Goal: Navigation & Orientation: Understand site structure

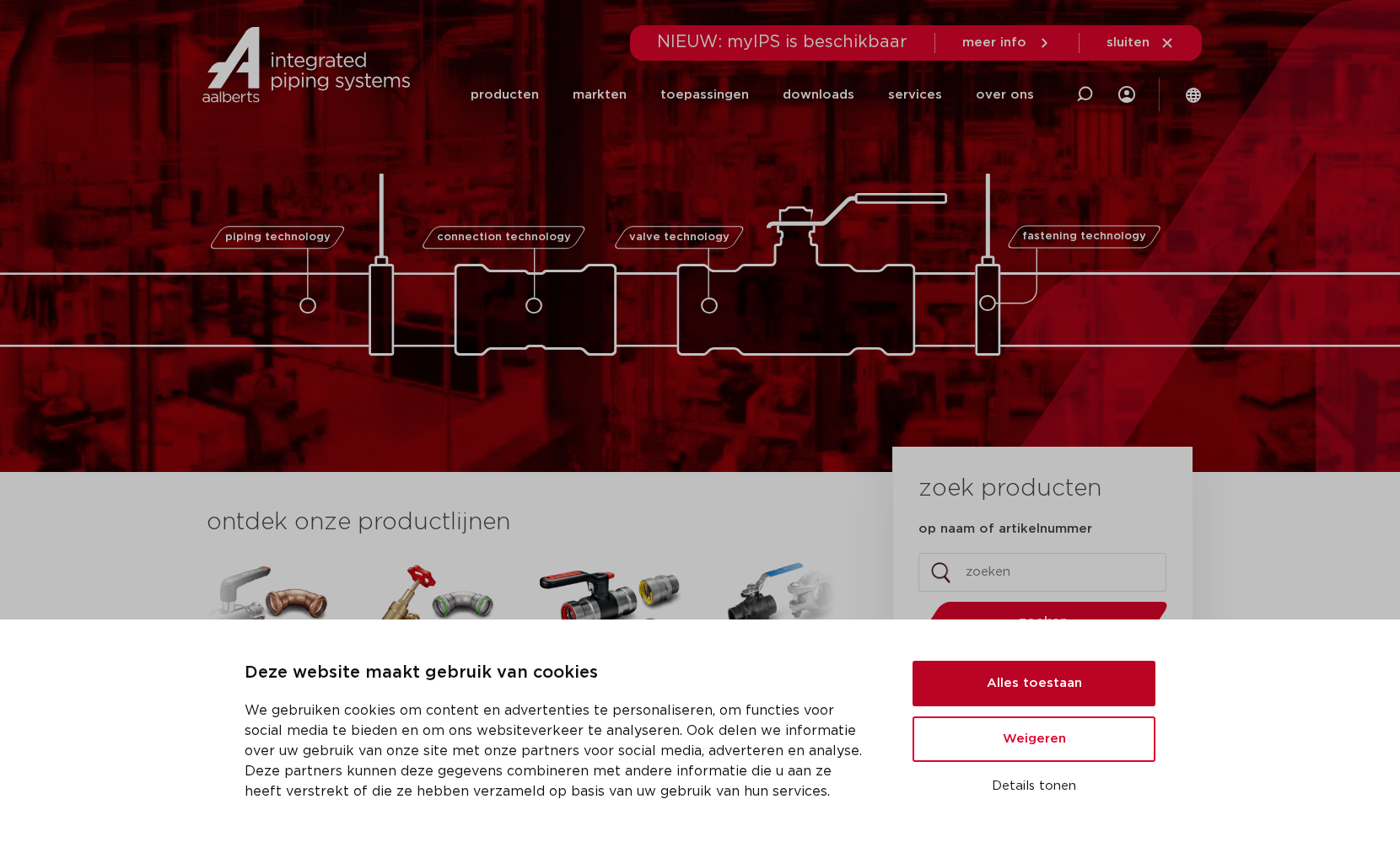
click at [1024, 681] on button "Alles toestaan" at bounding box center [1034, 683] width 243 height 45
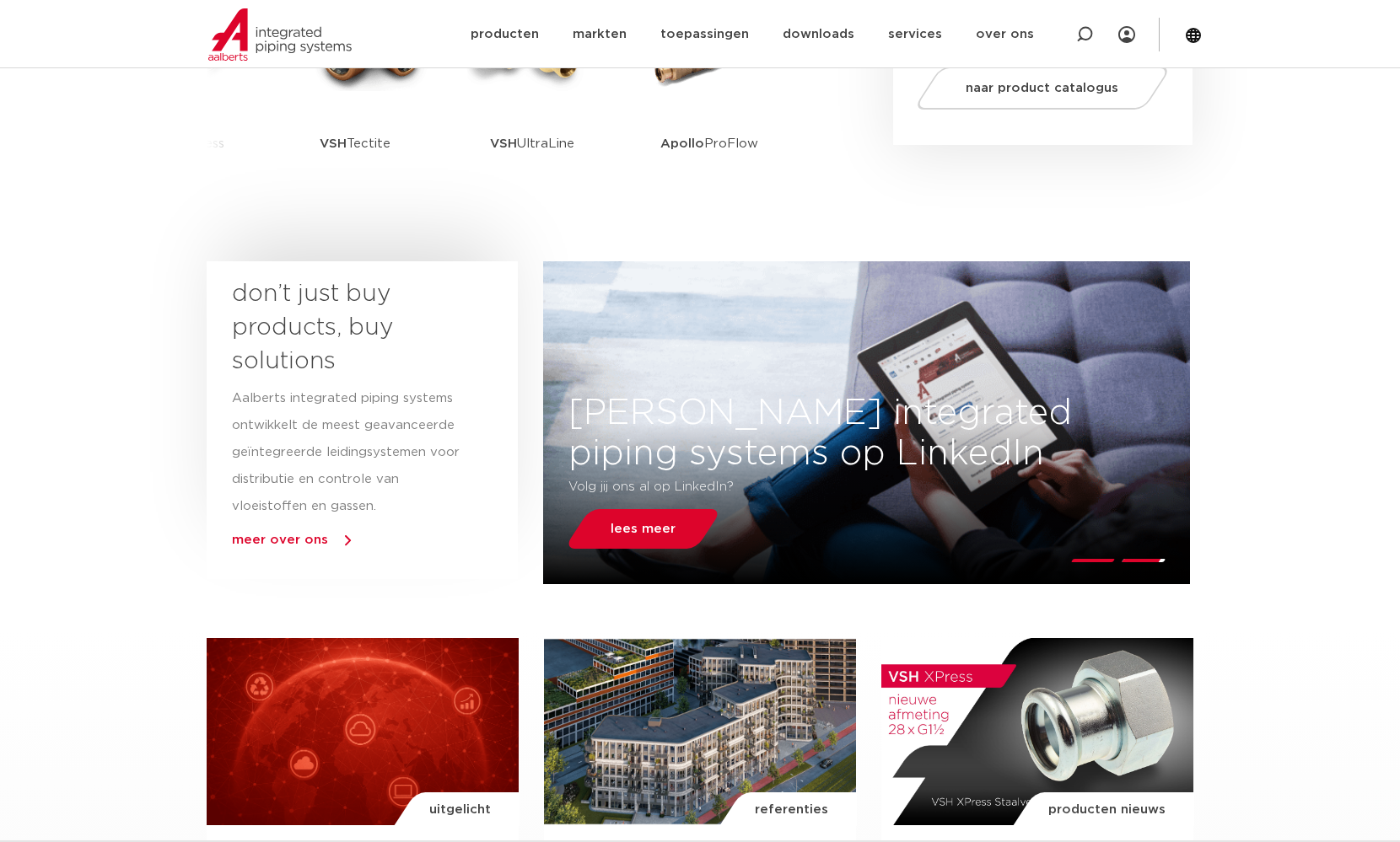
scroll to position [757, 0]
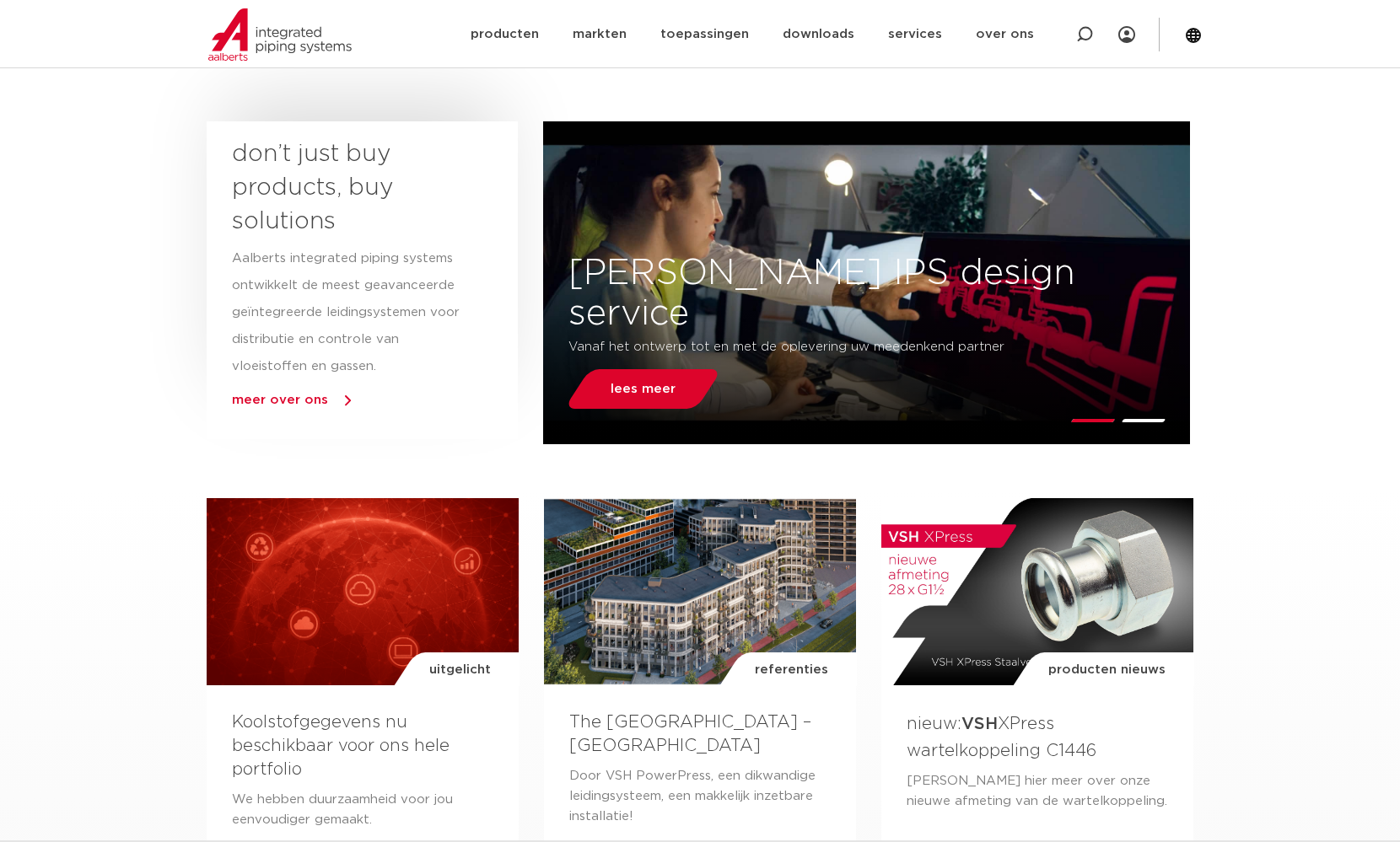
click at [284, 395] on span "meer over ons" at bounding box center [280, 400] width 96 height 13
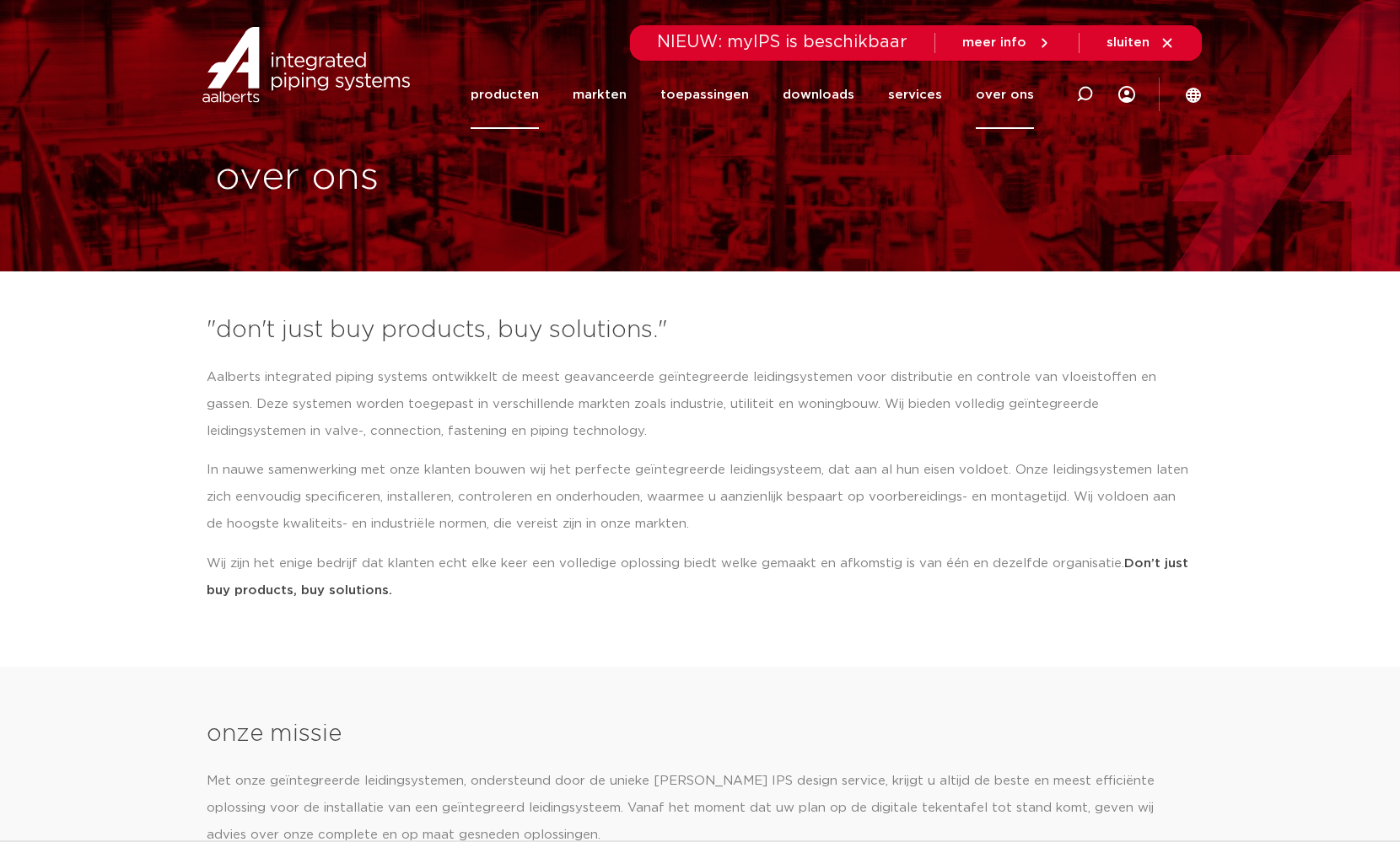
click at [532, 94] on link "producten" at bounding box center [505, 95] width 69 height 69
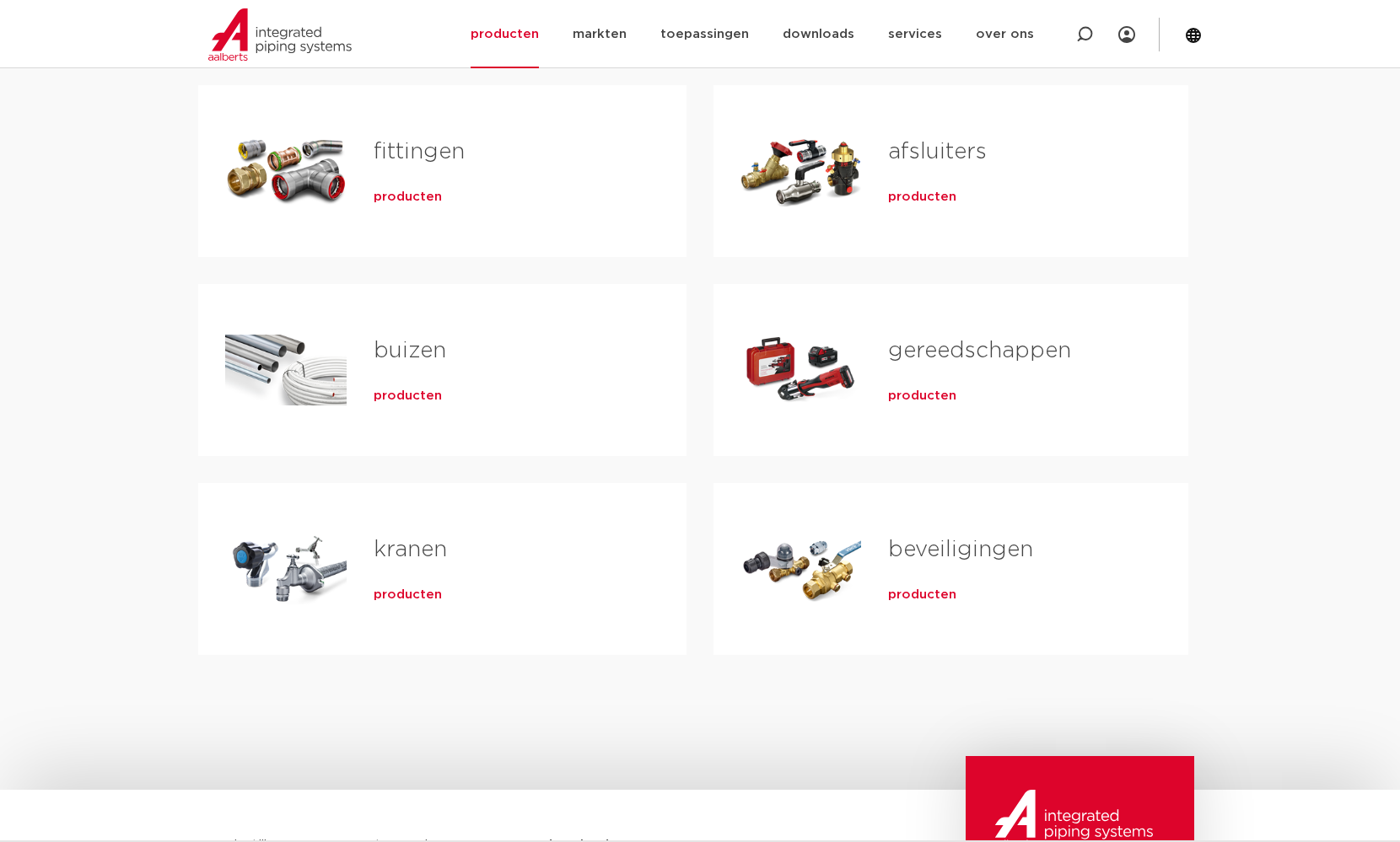
scroll to position [328, 0]
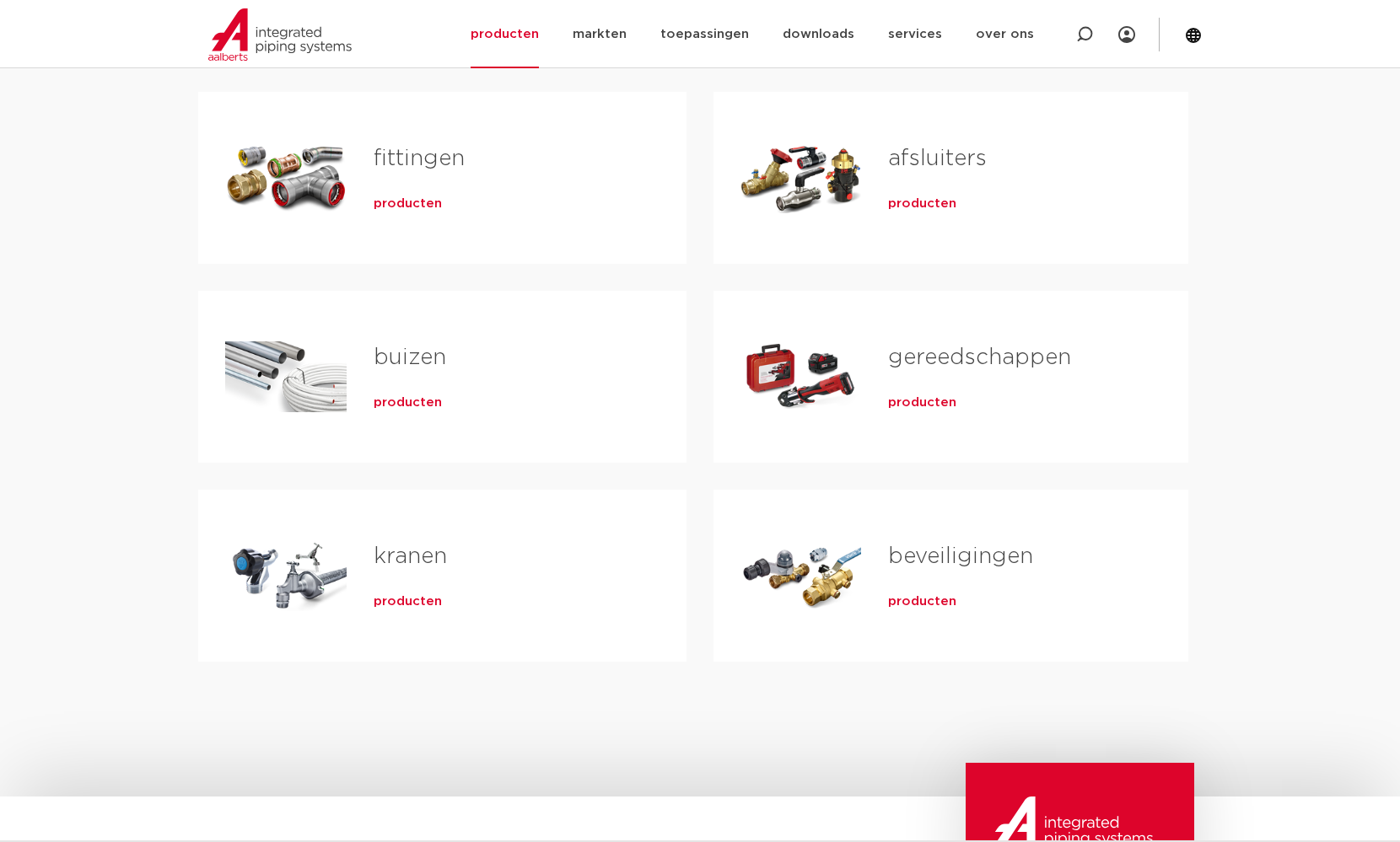
click at [928, 403] on span "producten" at bounding box center [923, 402] width 69 height 17
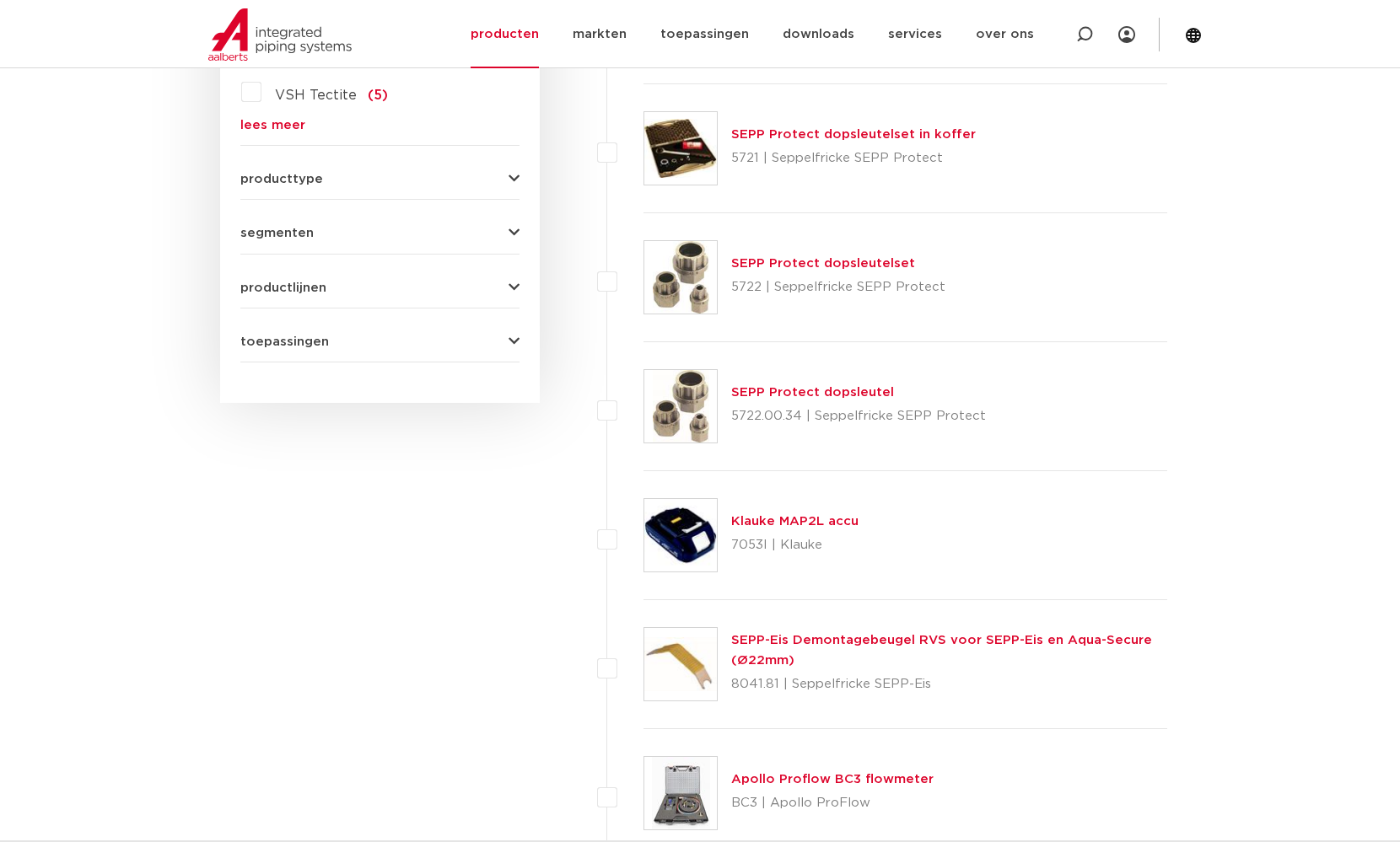
scroll to position [236, 0]
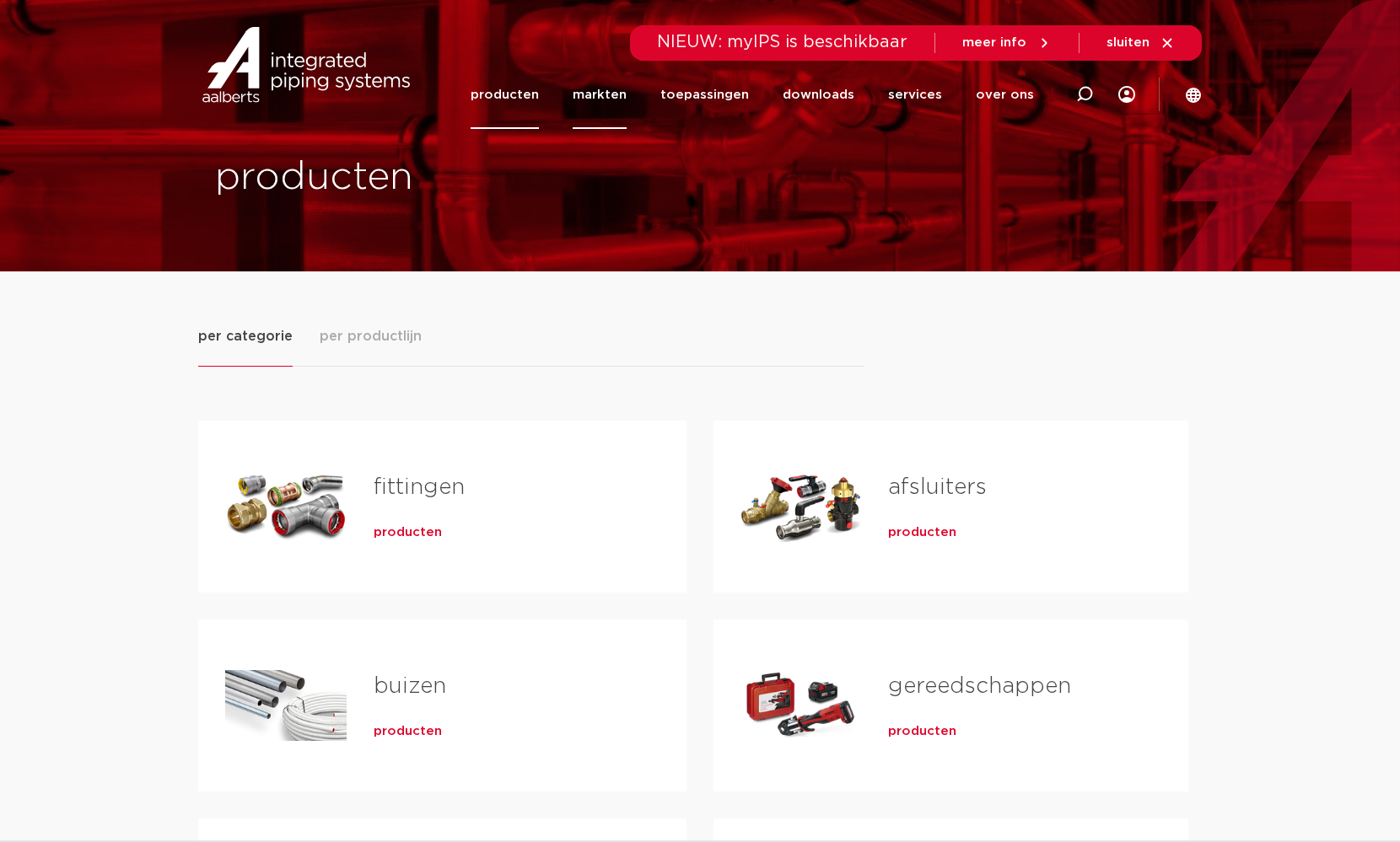
click at [622, 93] on link "markten" at bounding box center [599, 95] width 54 height 69
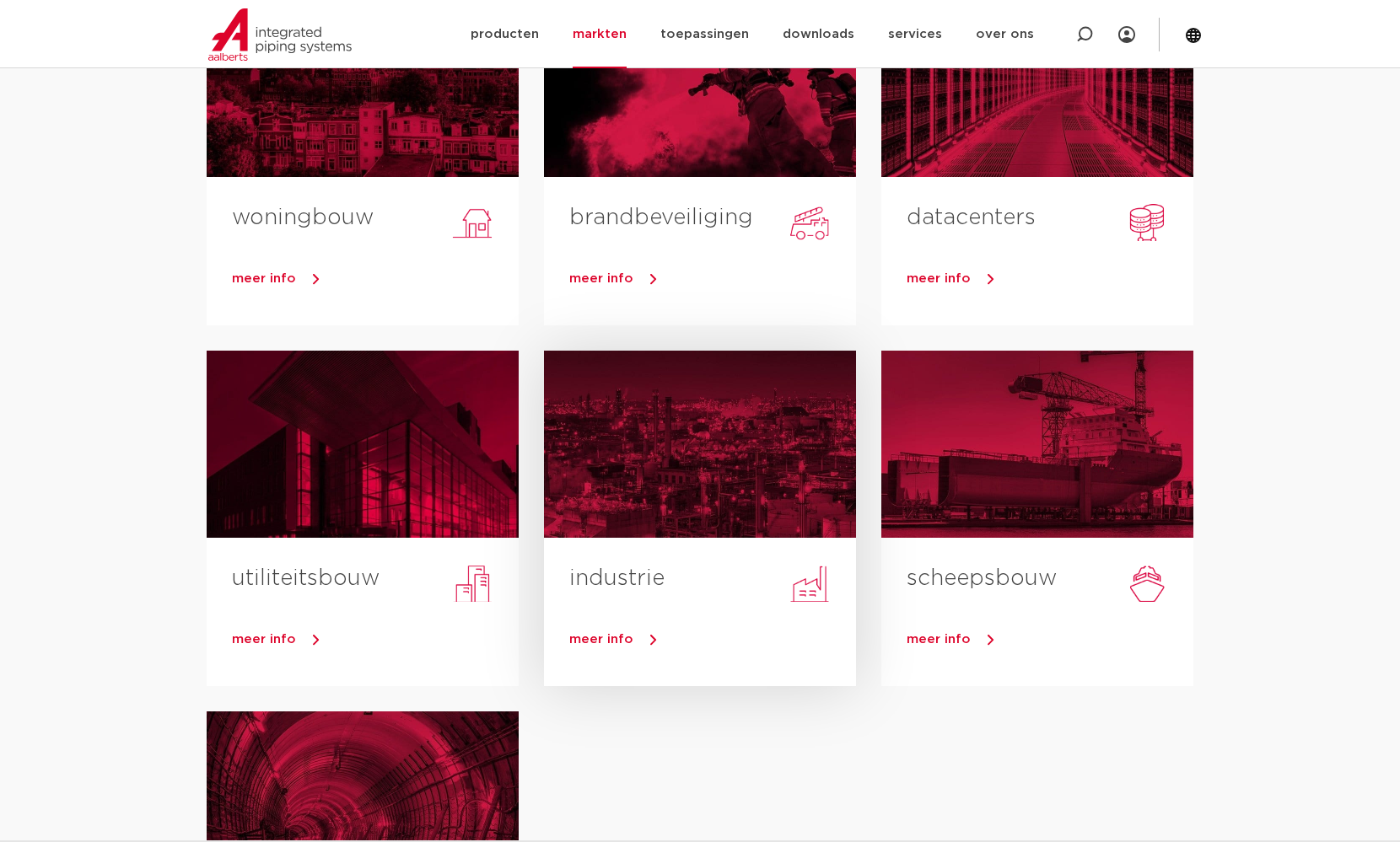
scroll to position [199, 0]
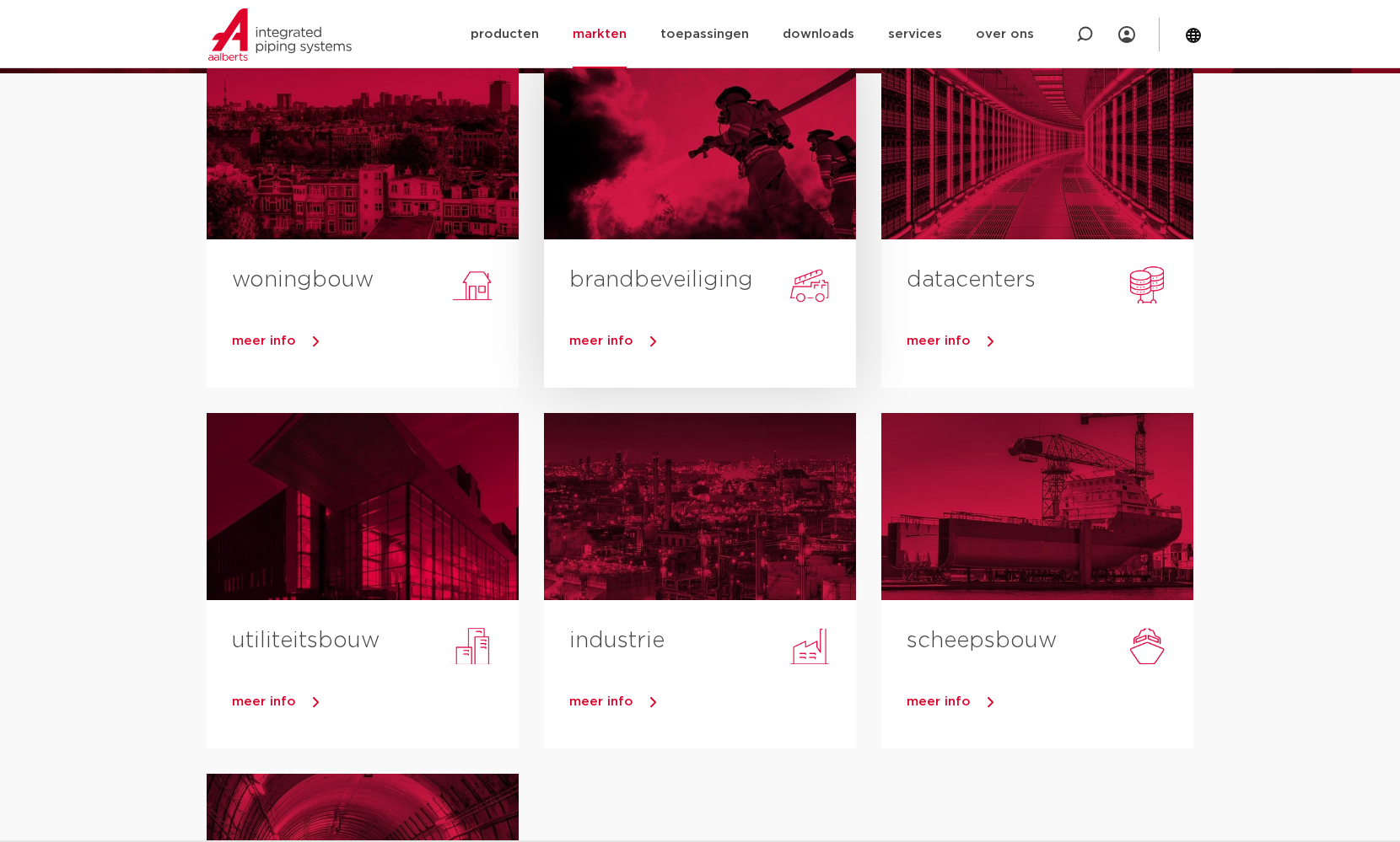
click at [598, 337] on span "meer info" at bounding box center [601, 341] width 64 height 13
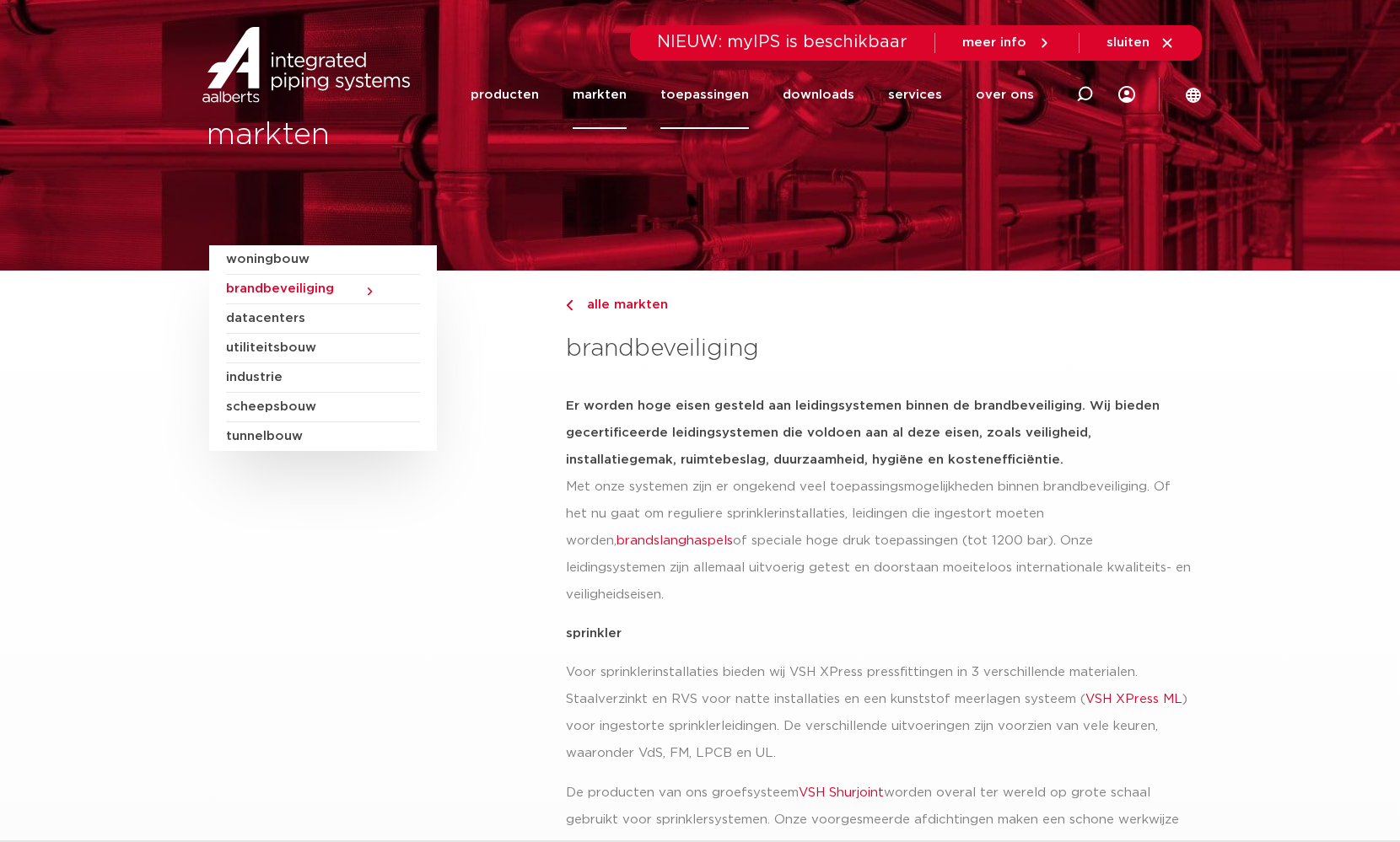
click at [737, 93] on link "toepassingen" at bounding box center [704, 95] width 88 height 69
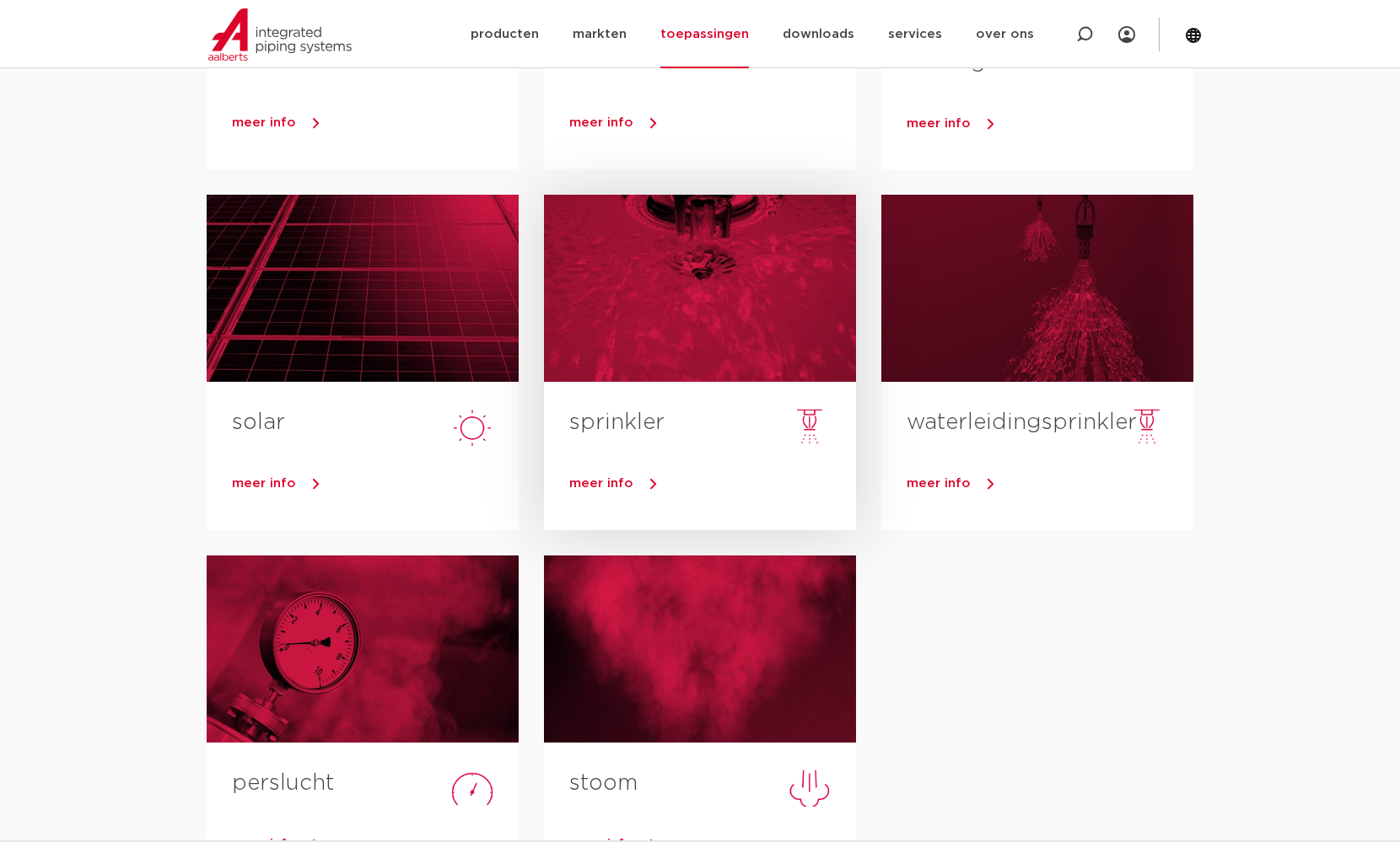
scroll to position [447, 0]
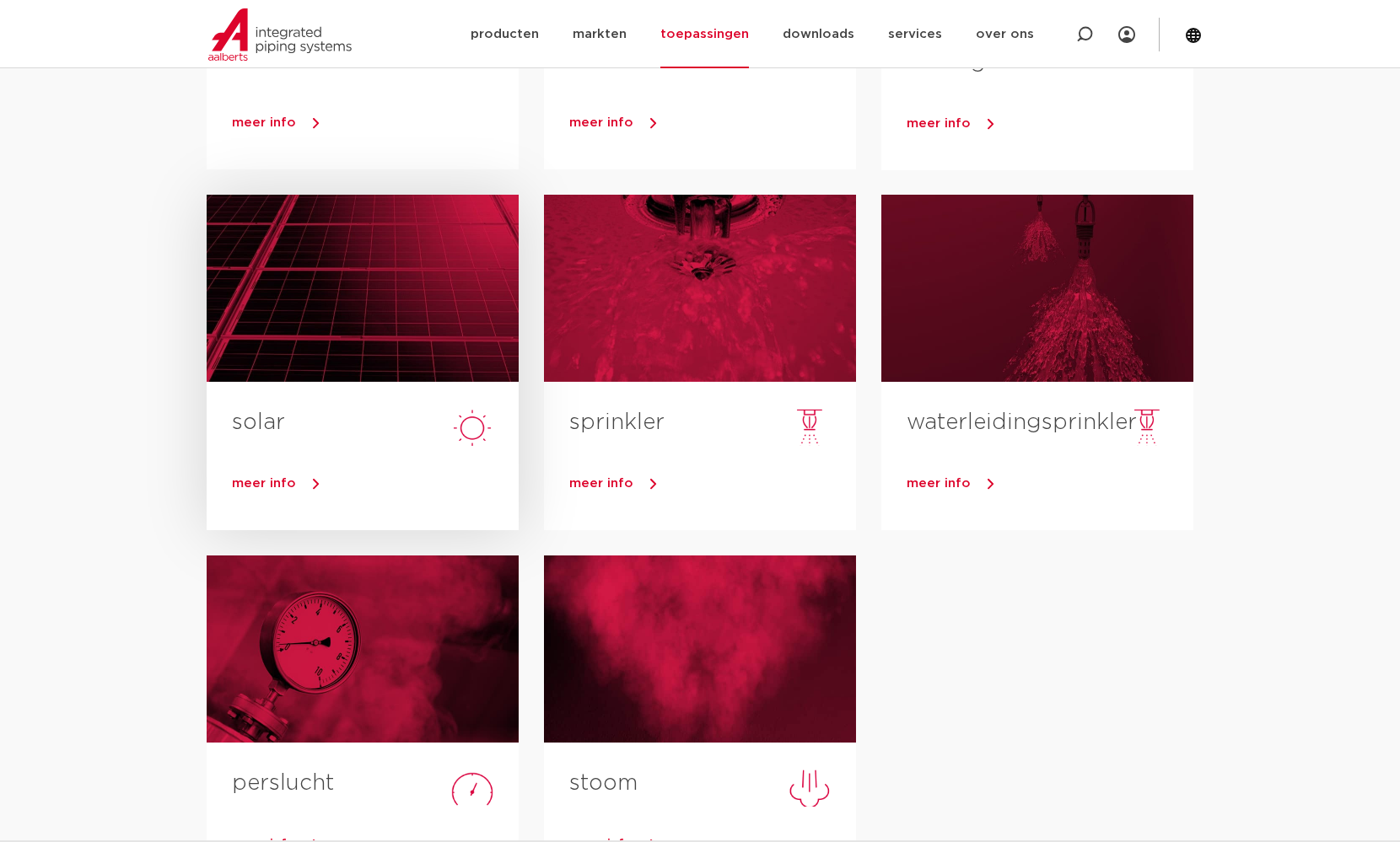
click at [331, 344] on div at bounding box center [363, 288] width 312 height 187
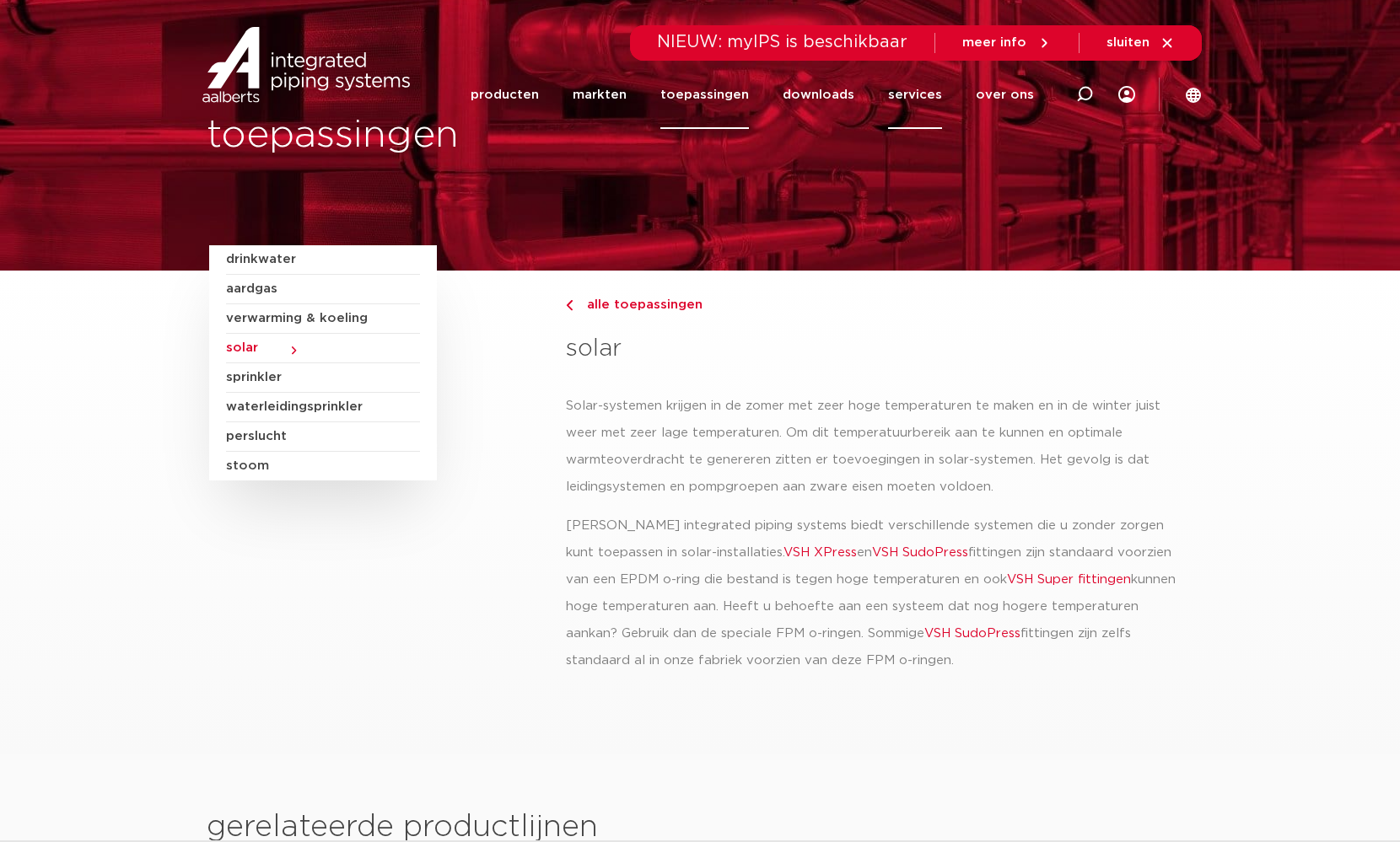
click at [911, 93] on link "services" at bounding box center [915, 95] width 54 height 69
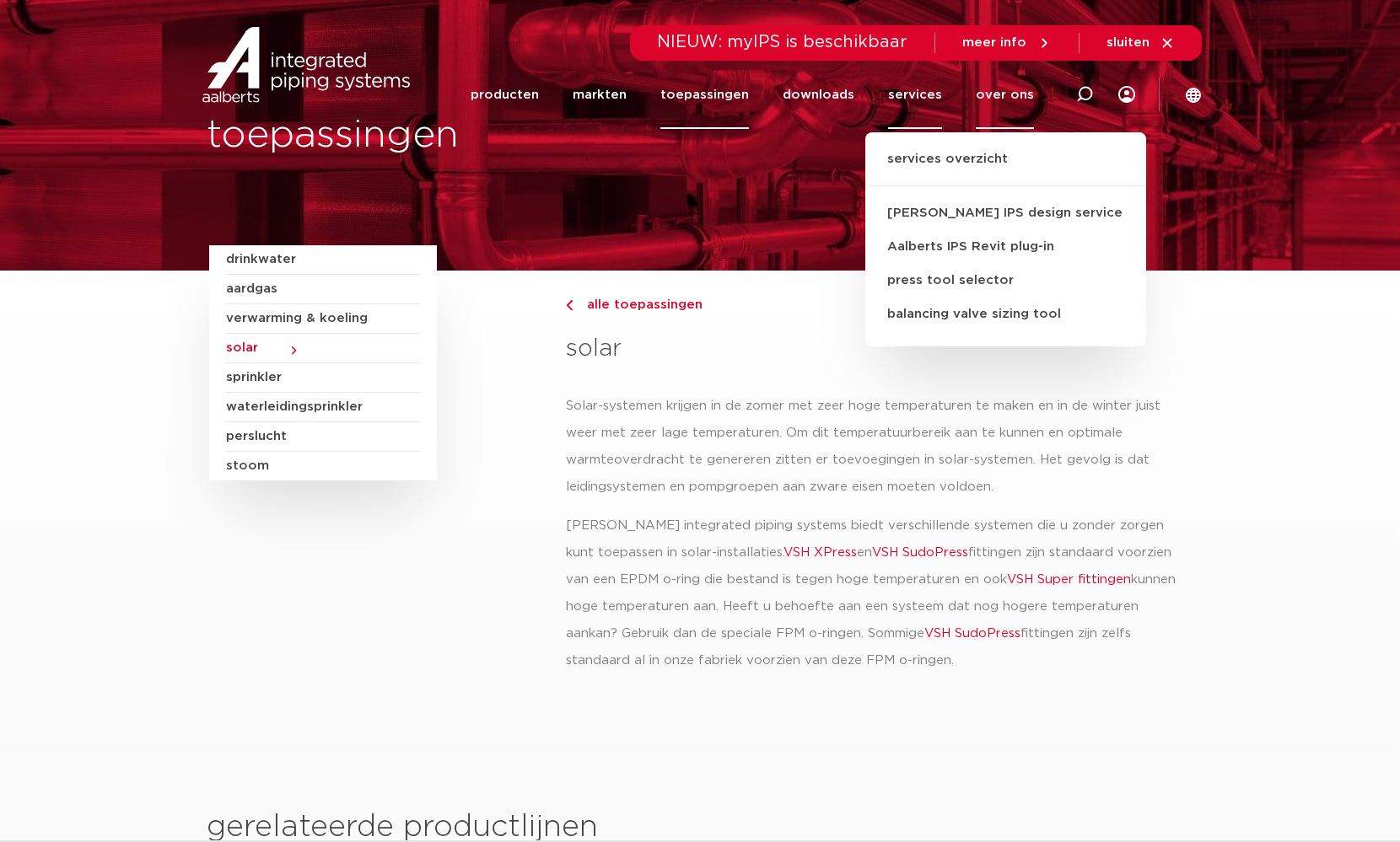
click at [1001, 96] on link "over ons" at bounding box center [1005, 95] width 58 height 69
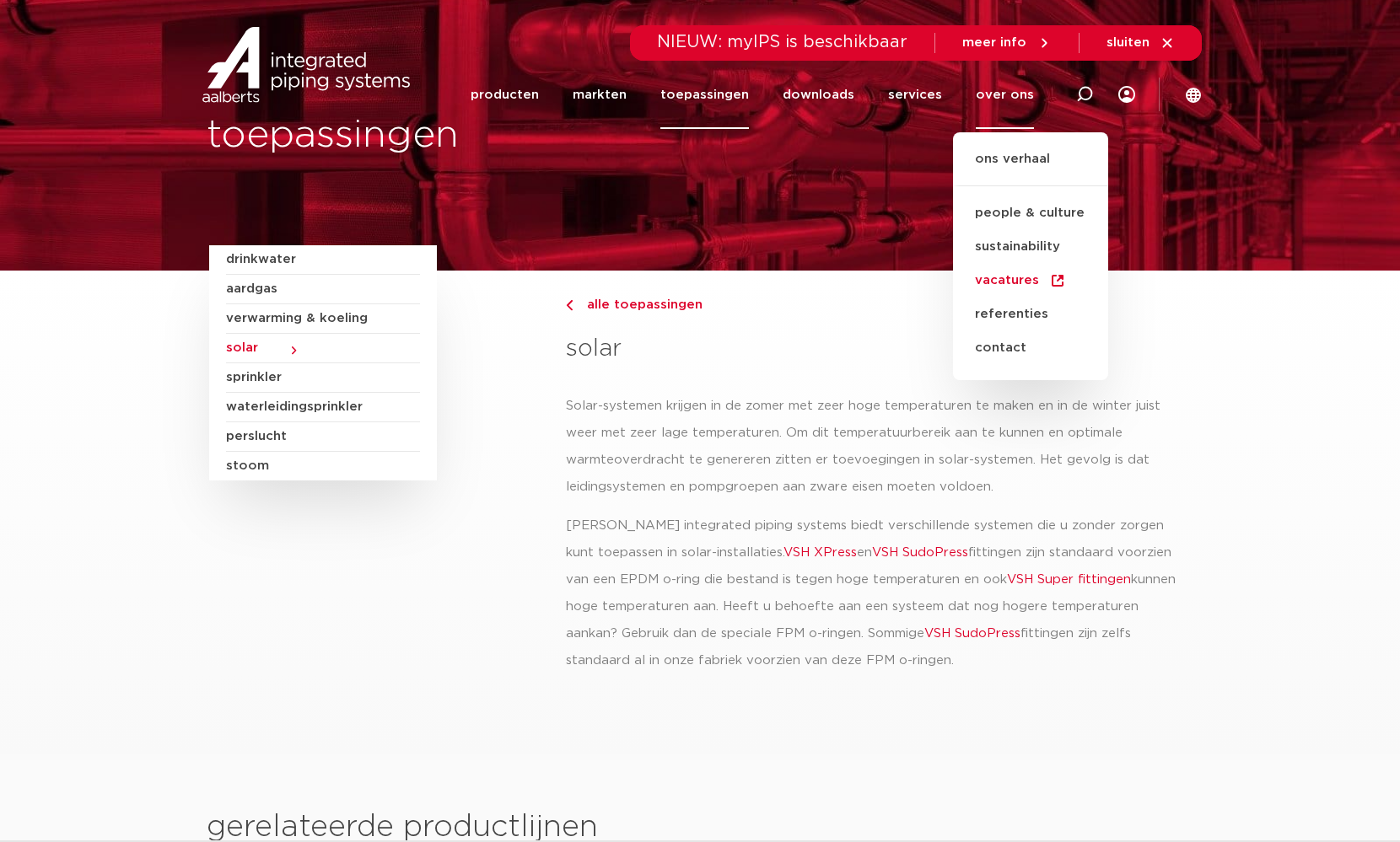
click at [1011, 277] on link "vacatures" at bounding box center [1031, 280] width 155 height 33
